Goal: Task Accomplishment & Management: Use online tool/utility

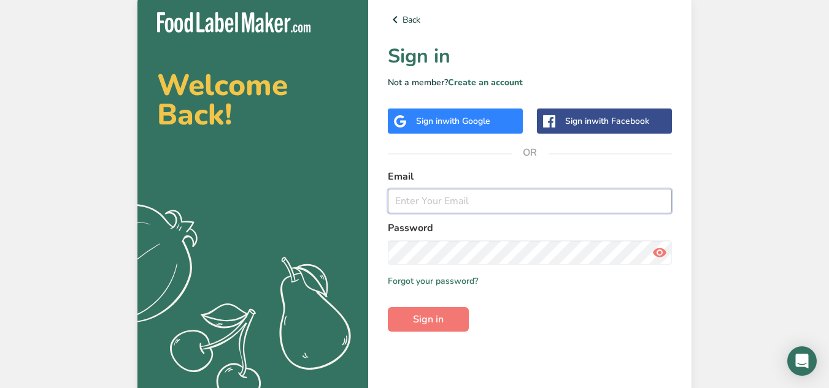
click at [455, 201] on input "email" at bounding box center [530, 201] width 284 height 25
type input "[PERSON_NAME][EMAIL_ADDRESS][DOMAIN_NAME]"
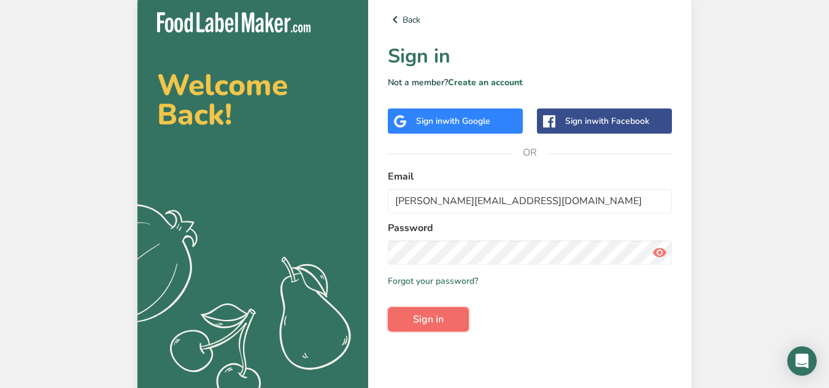
click at [430, 328] on button "Sign in" at bounding box center [428, 319] width 81 height 25
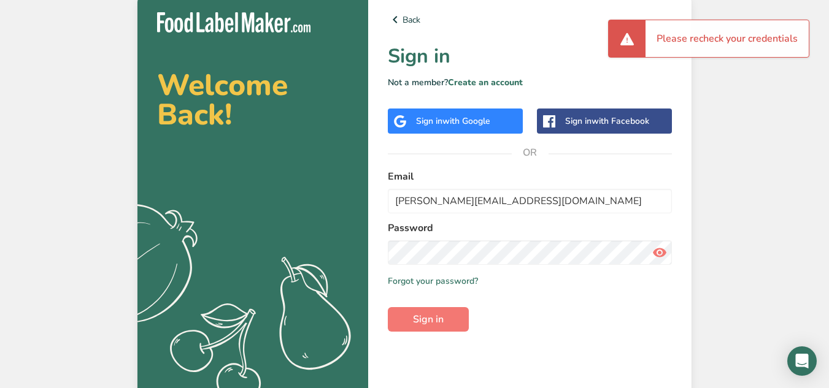
click at [662, 247] on icon at bounding box center [659, 253] width 15 height 22
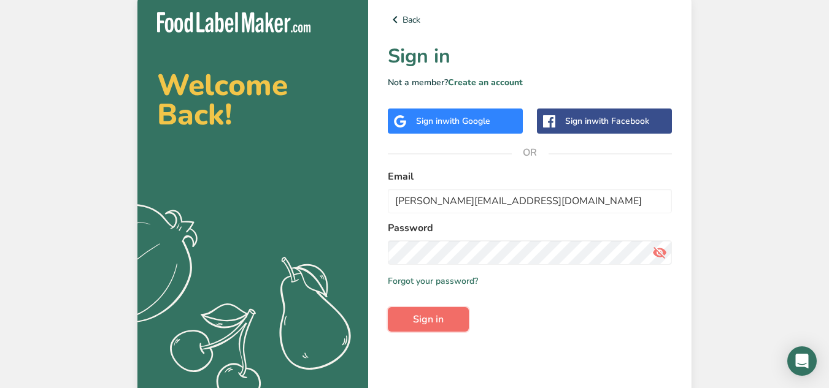
click at [458, 314] on button "Sign in" at bounding box center [428, 319] width 81 height 25
click at [451, 319] on button "Sign in" at bounding box center [428, 319] width 81 height 25
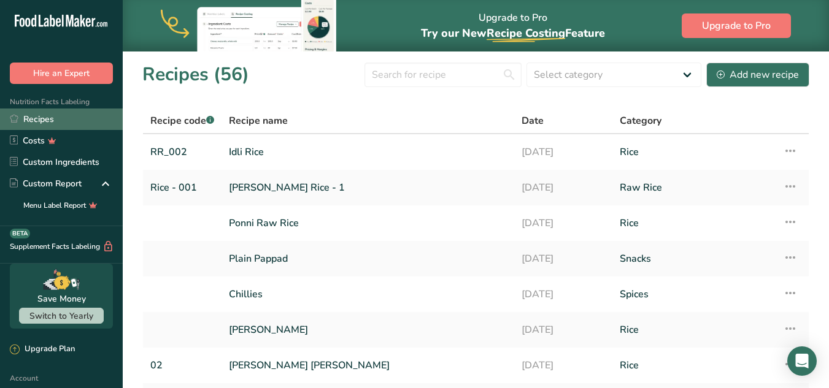
click at [52, 115] on link "Recipes" at bounding box center [61, 119] width 123 height 21
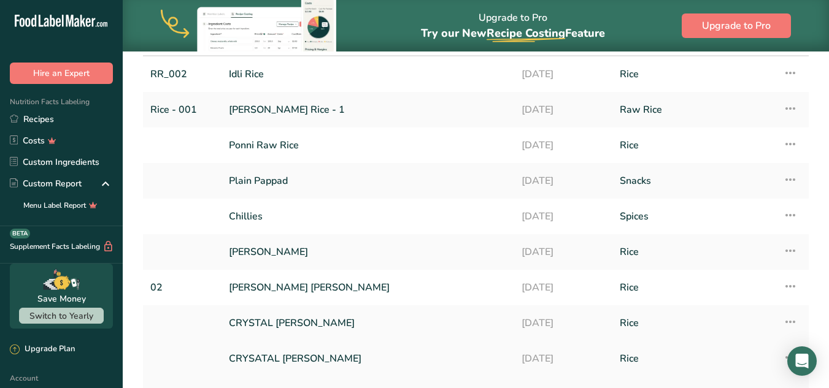
scroll to position [201, 0]
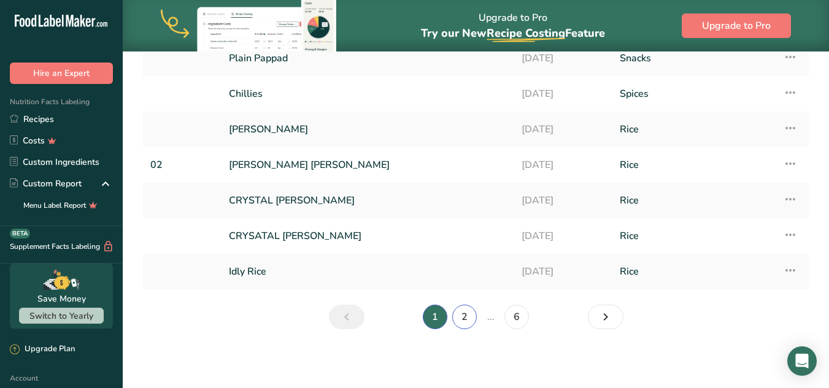
click at [458, 306] on link "2" at bounding box center [464, 317] width 25 height 25
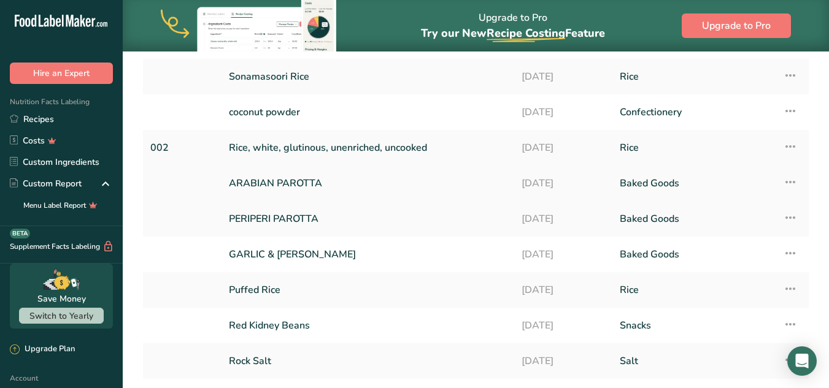
scroll to position [139, 0]
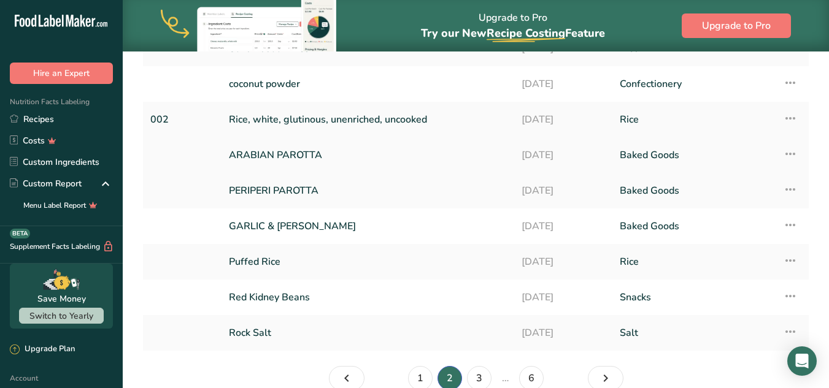
click at [323, 158] on link "ARABIAN PAROTTA" at bounding box center [368, 155] width 278 height 26
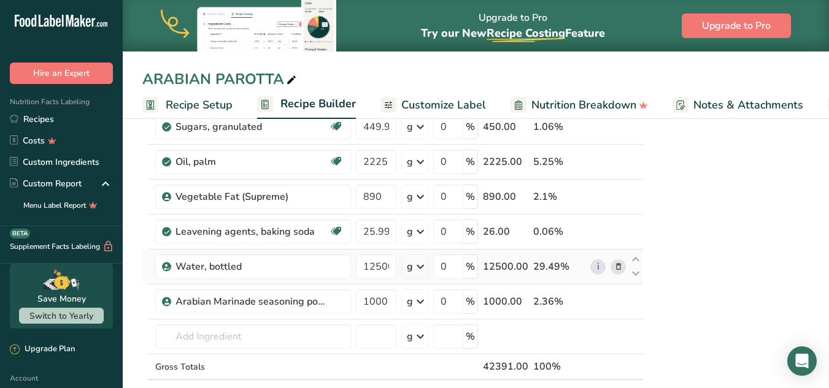
scroll to position [245, 0]
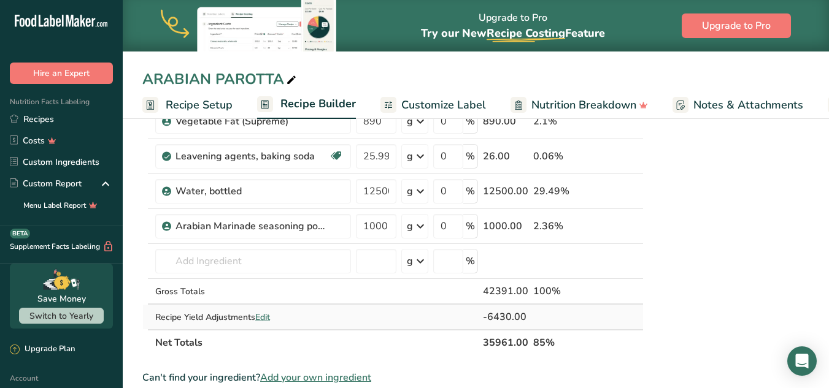
click at [275, 320] on div "Recipe Yield Adjustments Edit" at bounding box center [253, 317] width 196 height 13
click at [270, 319] on span "Edit" at bounding box center [262, 318] width 15 height 12
select select "0"
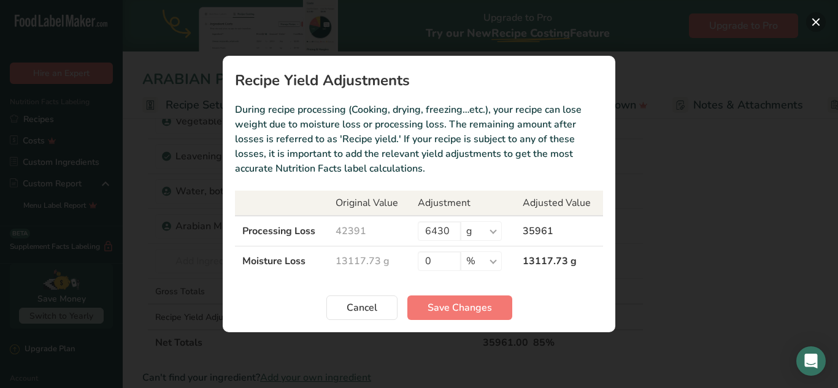
click at [813, 25] on button "Recipe yield modal" at bounding box center [816, 22] width 20 height 20
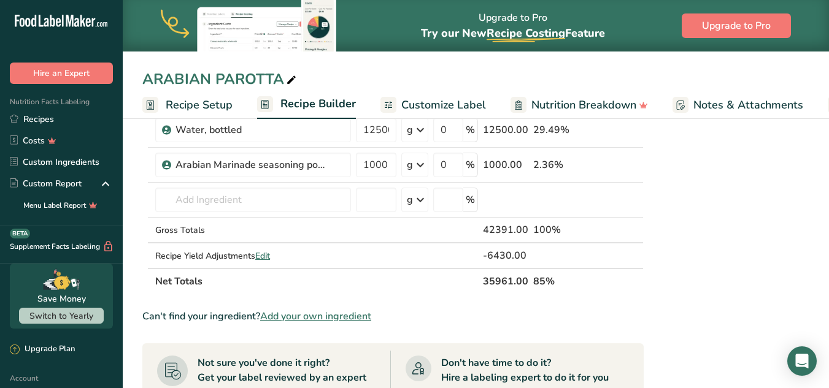
scroll to position [184, 0]
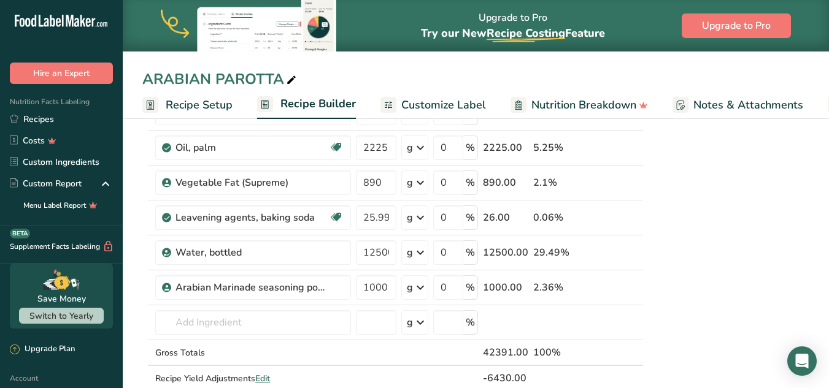
click at [427, 109] on span "Customize Label" at bounding box center [443, 105] width 85 height 17
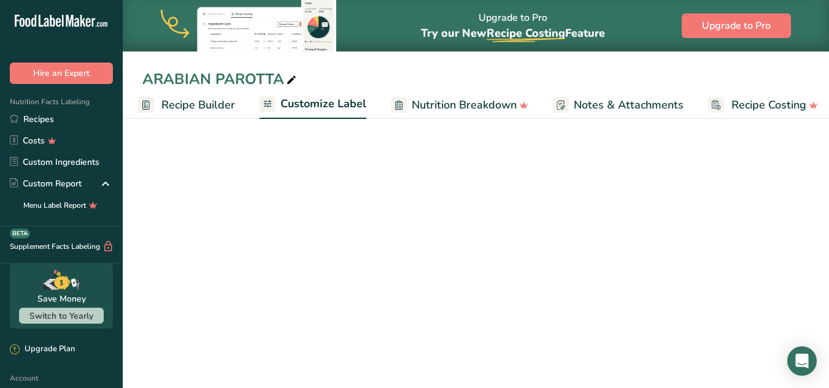
scroll to position [49, 0]
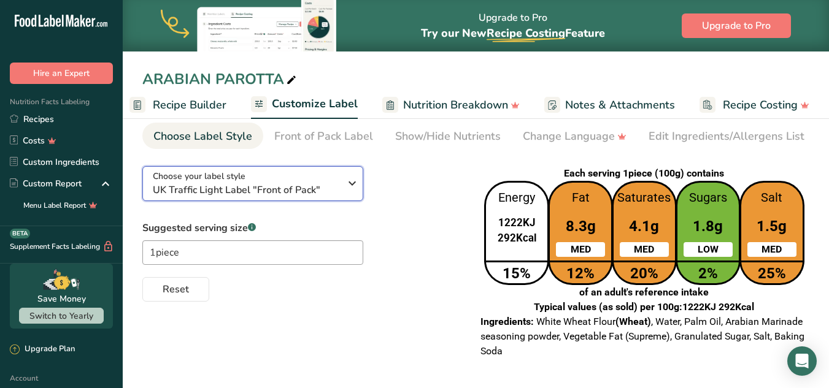
click at [342, 179] on div "Choose your label style UK Traffic Light Label "Front of Pack"" at bounding box center [251, 184] width 196 height 28
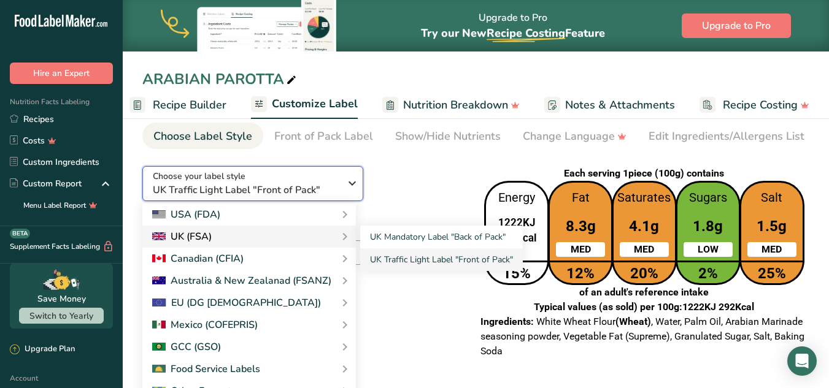
scroll to position [14, 0]
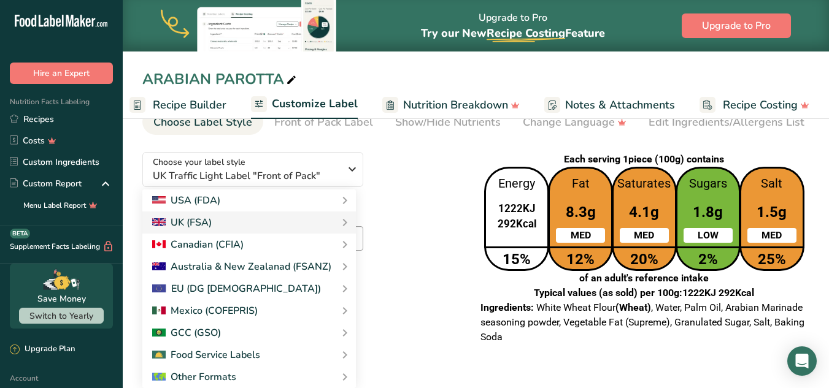
drag, startPoint x: 427, startPoint y: 231, endPoint x: 440, endPoint y: 177, distance: 55.7
click at [440, 177] on div "Choose your label style UK Traffic Light Label "Front of Pack" USA (FDA) Standa…" at bounding box center [300, 214] width 316 height 145
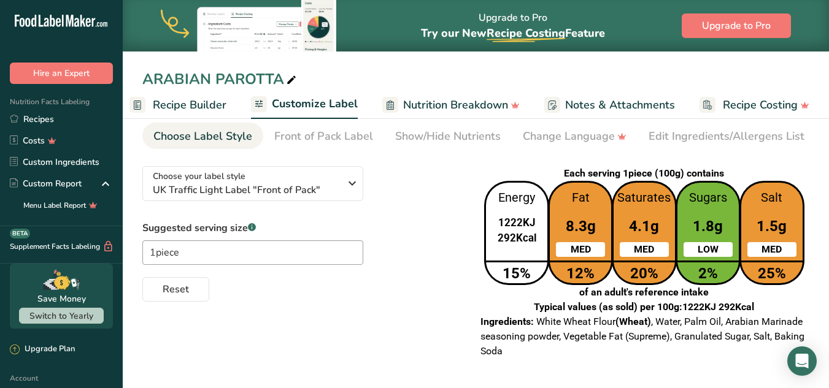
scroll to position [0, 0]
click at [310, 187] on span "UK Traffic Light Label "Front of Pack"" at bounding box center [246, 190] width 187 height 15
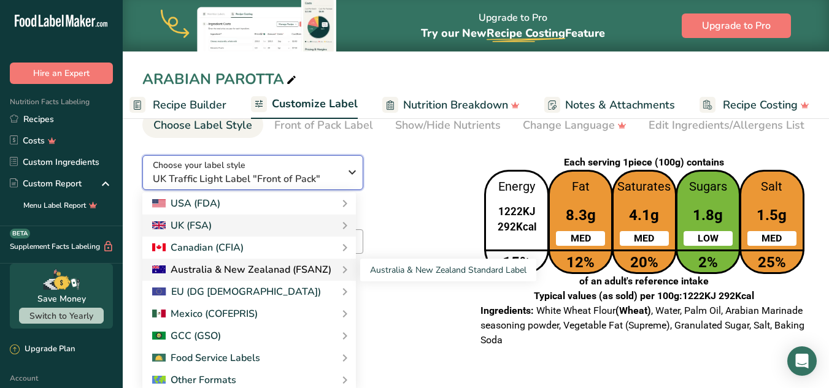
scroll to position [14, 0]
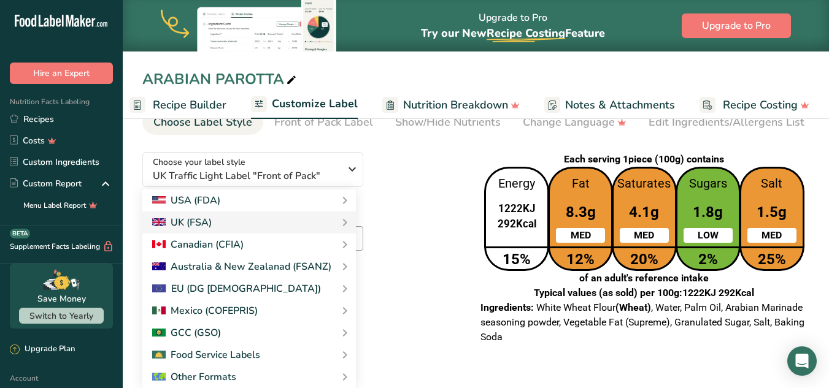
click at [419, 196] on div "Choose your label style UK Traffic Light Label "Front of Pack" USA (FDA) Standa…" at bounding box center [300, 214] width 316 height 145
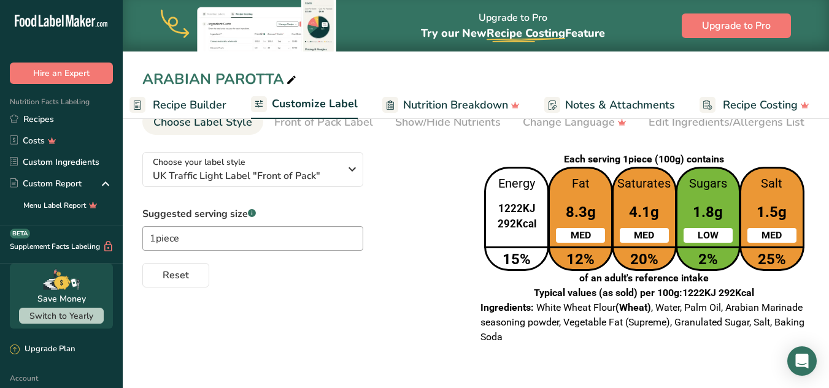
scroll to position [0, 0]
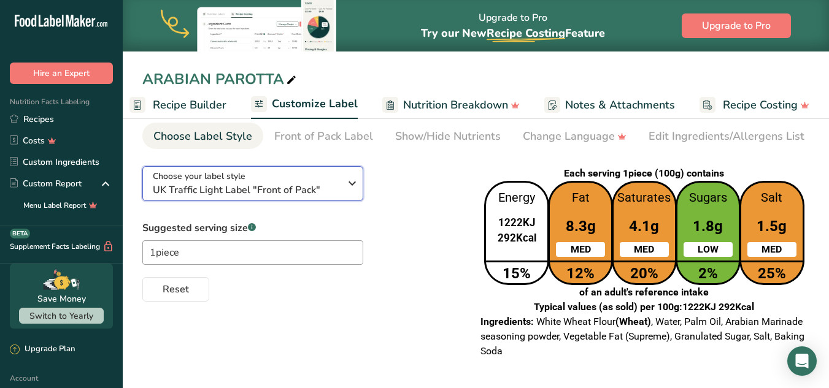
click at [331, 185] on span "UK Traffic Light Label "Front of Pack"" at bounding box center [246, 190] width 187 height 15
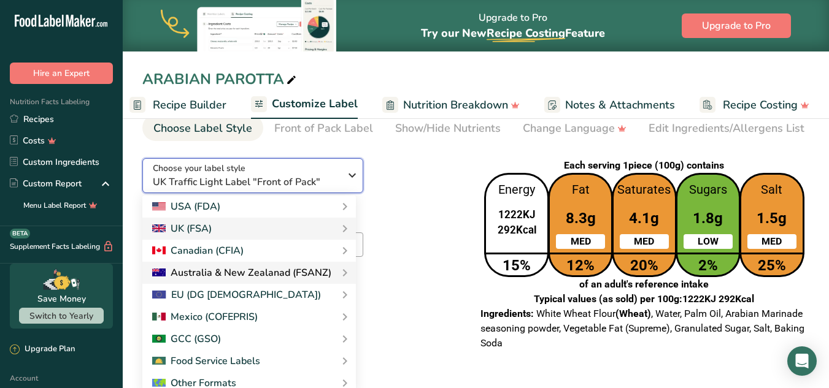
scroll to position [14, 0]
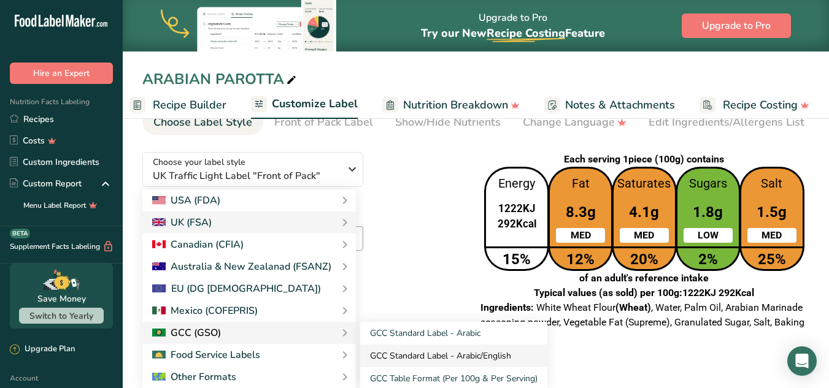
click at [390, 360] on link "GCC Standard Label - Arabic/English" at bounding box center [453, 356] width 187 height 23
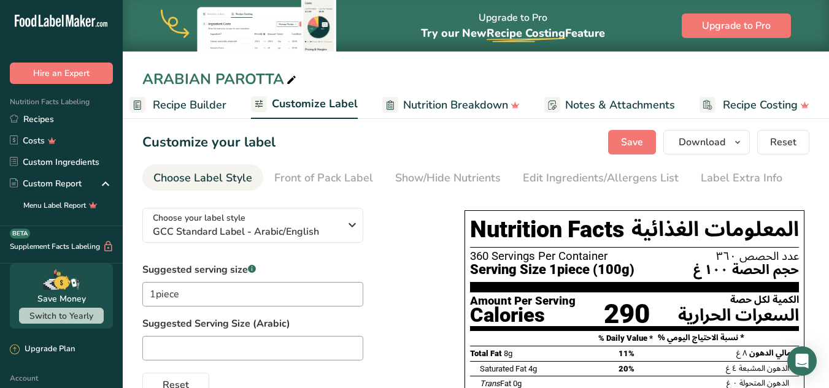
scroll to position [0, 0]
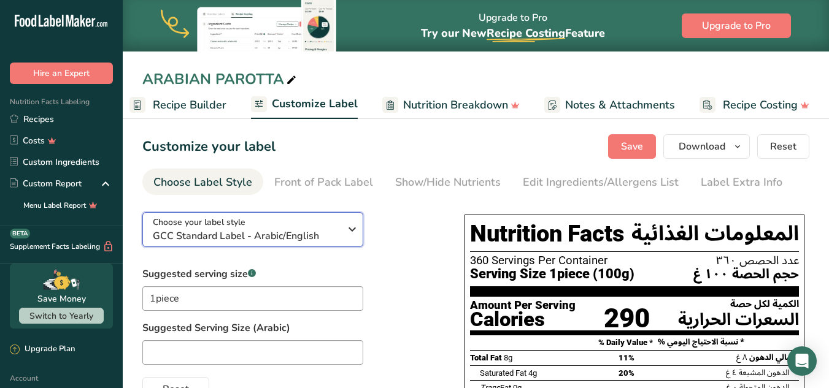
click at [330, 230] on span "GCC Standard Label - Arabic/English" at bounding box center [246, 236] width 187 height 15
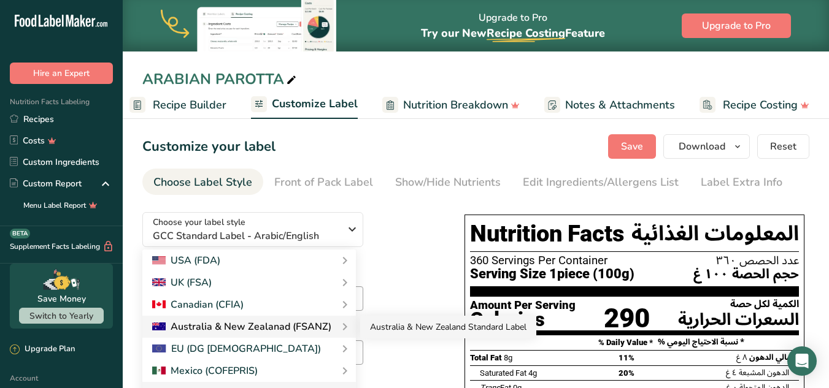
click at [390, 328] on link "Australia & New Zealand Standard Label" at bounding box center [448, 327] width 176 height 23
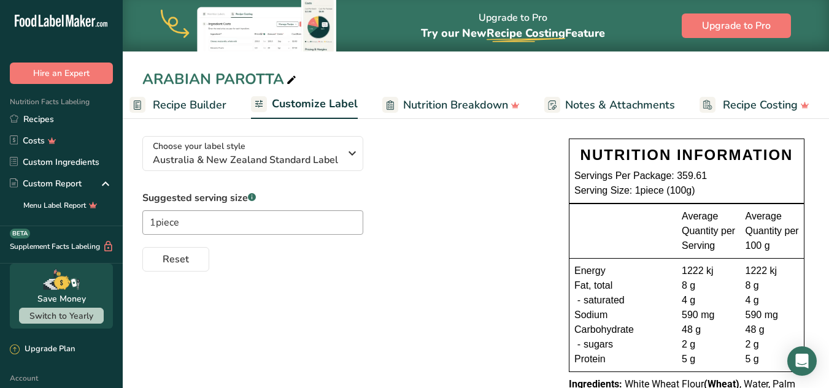
scroll to position [98, 0]
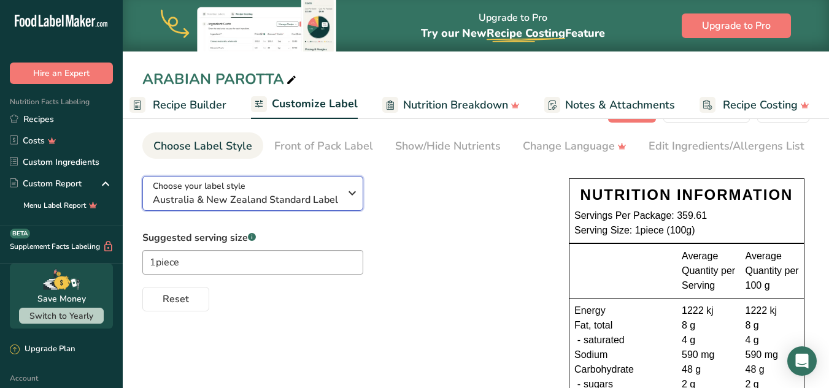
click at [326, 198] on span "Australia & New Zealand Standard Label" at bounding box center [246, 200] width 187 height 15
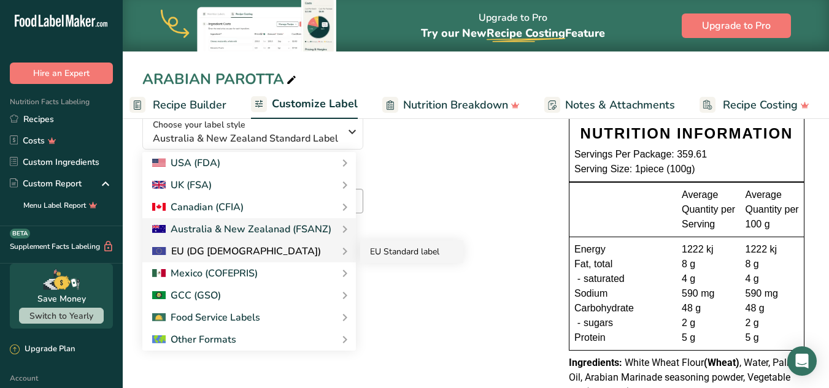
click at [378, 253] on link "EU Standard label" at bounding box center [411, 252] width 103 height 23
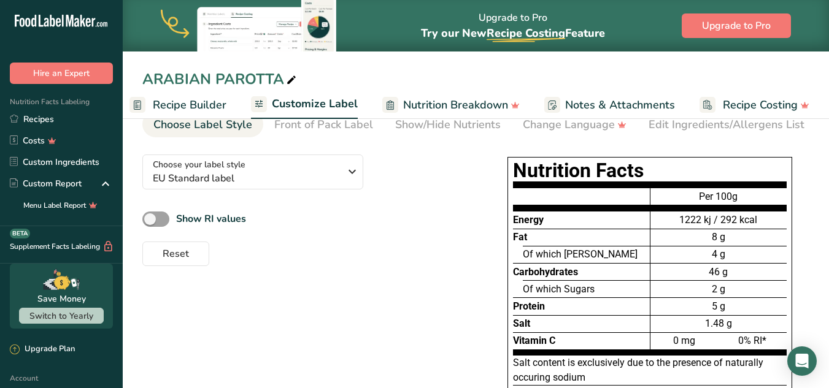
scroll to position [36, 0]
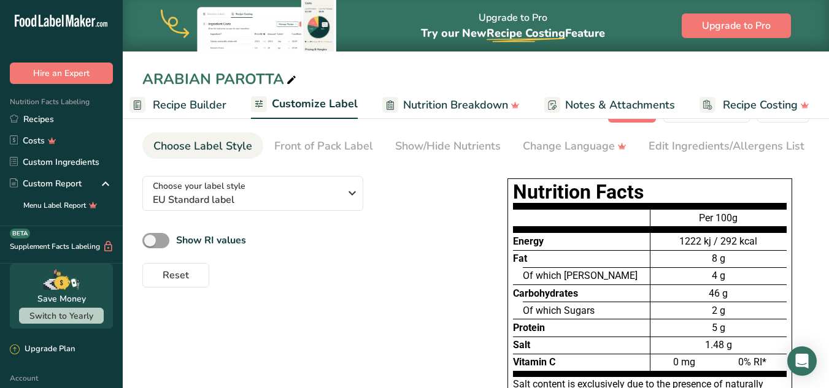
drag, startPoint x: 722, startPoint y: 298, endPoint x: 650, endPoint y: 296, distance: 72.4
click at [651, 296] on div "46 g" at bounding box center [719, 293] width 136 height 17
click at [803, 297] on div "Nutrition Facts Energy Fat Of which Saturates Carbohydrates Of which Sugars Pro…" at bounding box center [649, 342] width 319 height 336
click at [300, 196] on span "EU Standard label" at bounding box center [246, 200] width 187 height 15
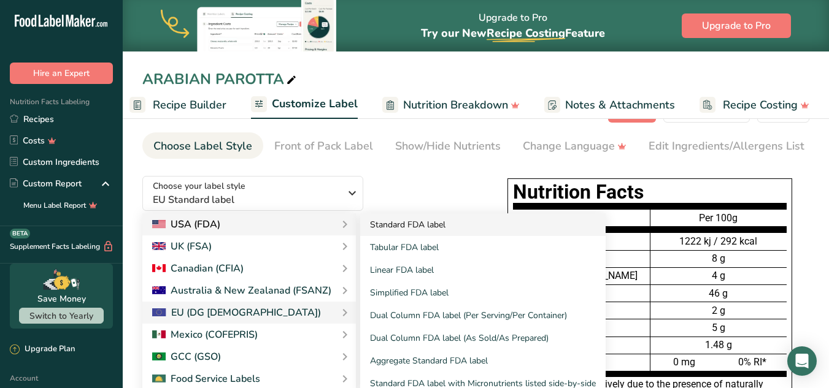
click at [379, 225] on link "Standard FDA label" at bounding box center [482, 225] width 245 height 23
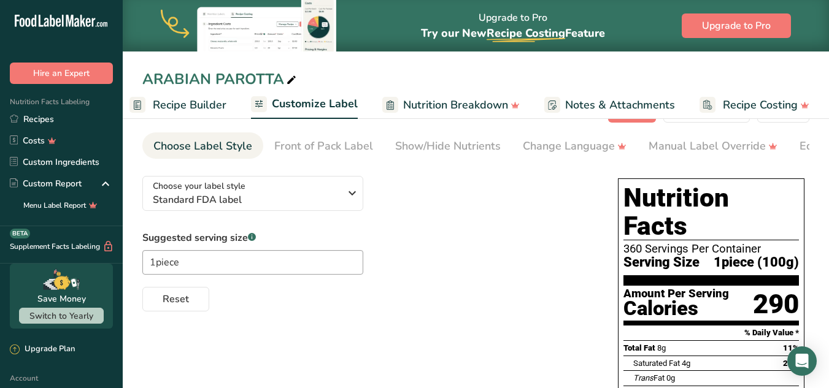
click at [175, 106] on span "Recipe Builder" at bounding box center [190, 105] width 74 height 17
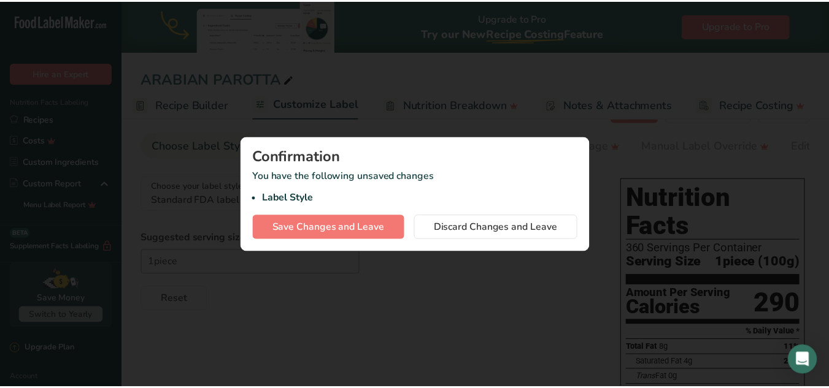
scroll to position [0, 118]
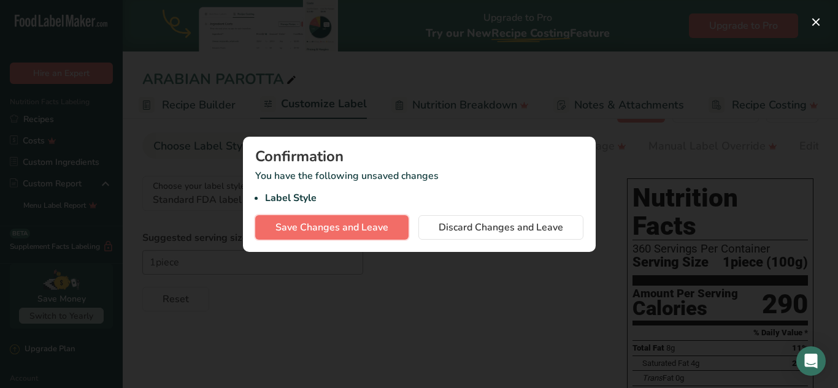
click at [382, 226] on span "Save Changes and Leave" at bounding box center [332, 227] width 113 height 15
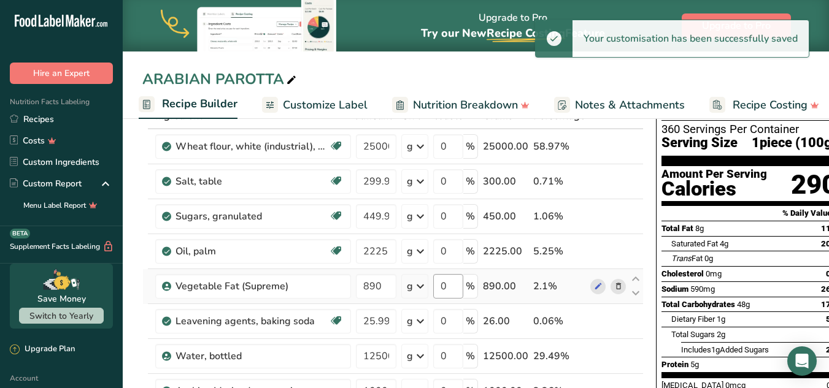
scroll to position [98, 0]
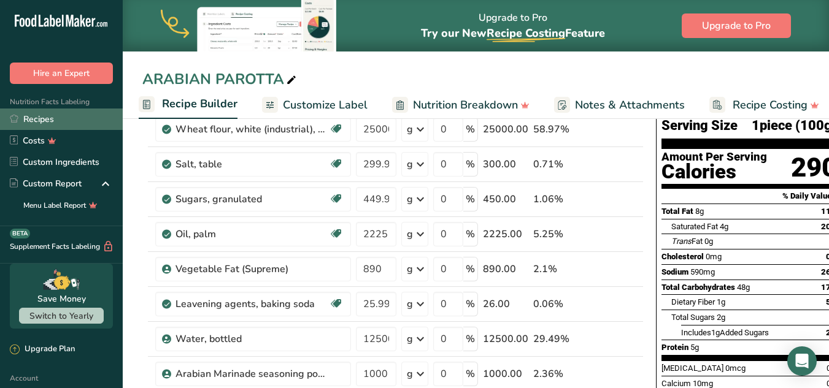
click at [36, 118] on link "Recipes" at bounding box center [61, 119] width 123 height 21
